Goal: Transaction & Acquisition: Purchase product/service

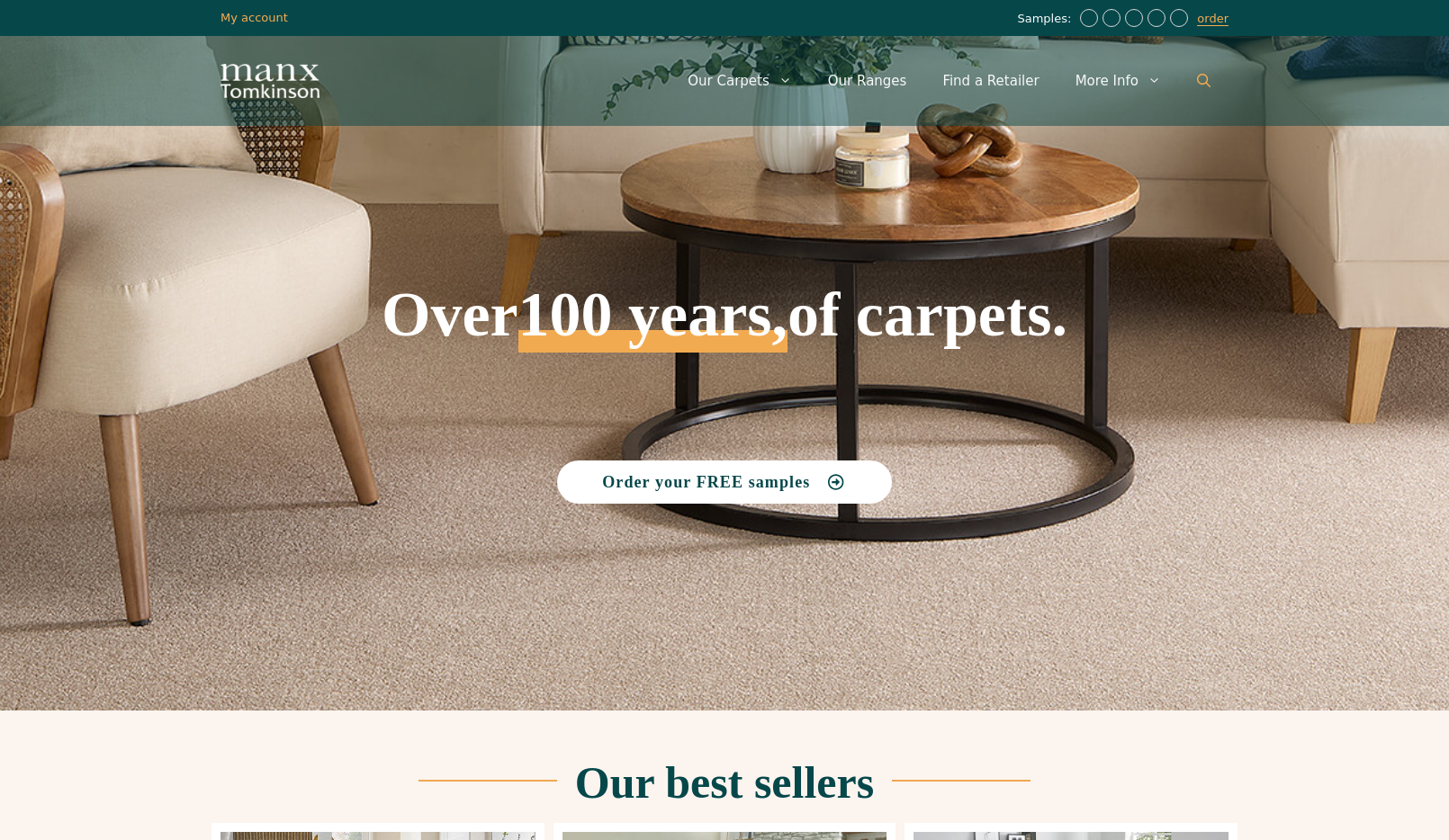
click at [1207, 82] on icon "Open Search Bar" at bounding box center [1203, 81] width 14 height 14
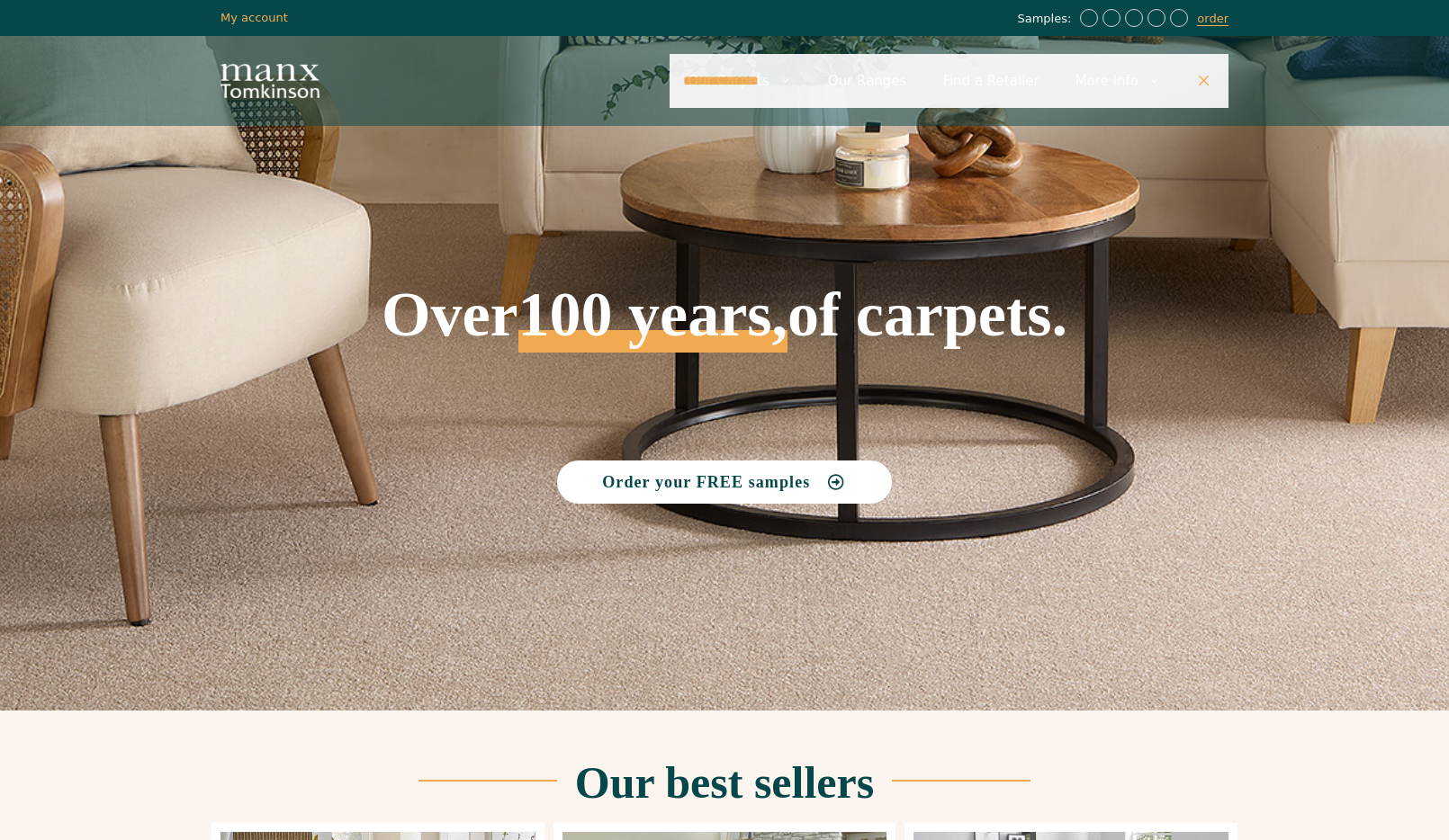
type input "**********"
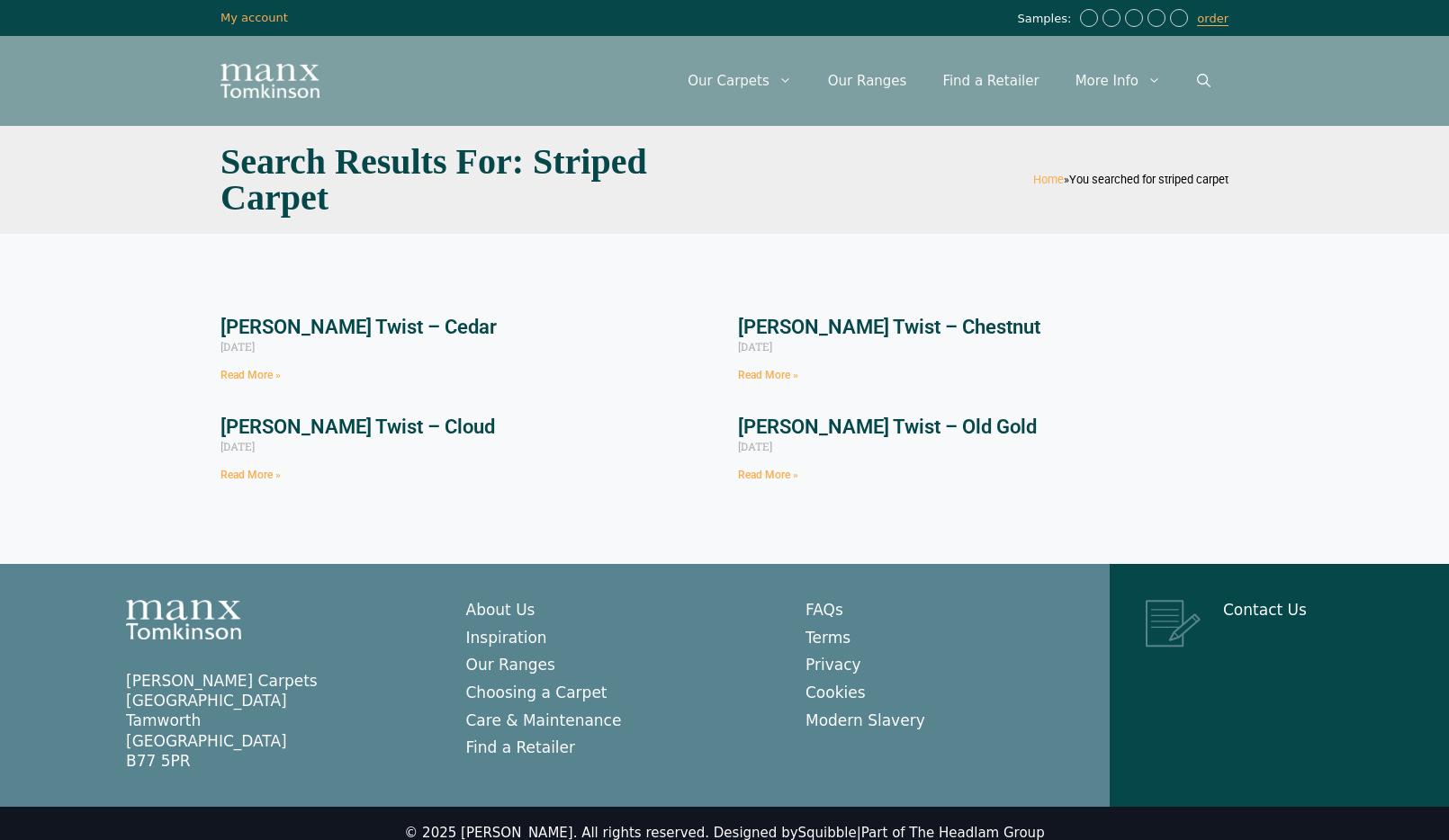
click at [329, 426] on link "Tomkinson Twist – Cloud" at bounding box center [358, 426] width 274 height 23
